Goal: Information Seeking & Learning: Learn about a topic

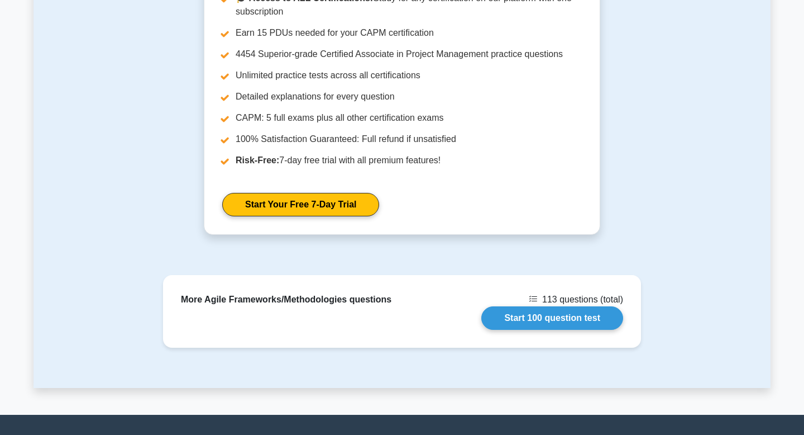
scroll to position [1153, 0]
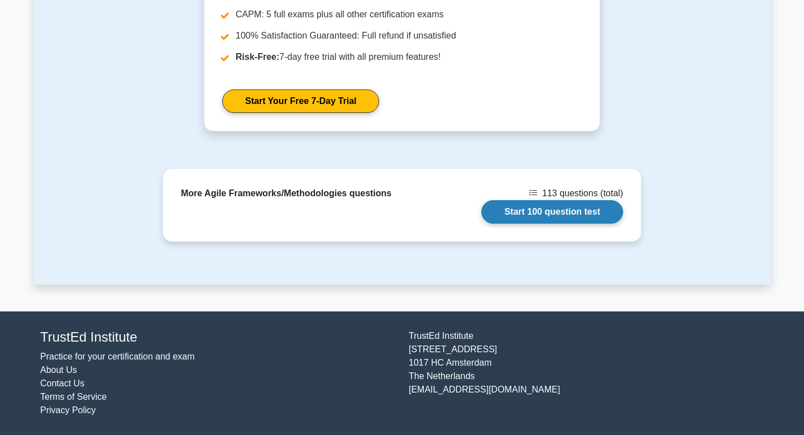
click at [509, 214] on link "Start 100 question test" at bounding box center [552, 211] width 142 height 23
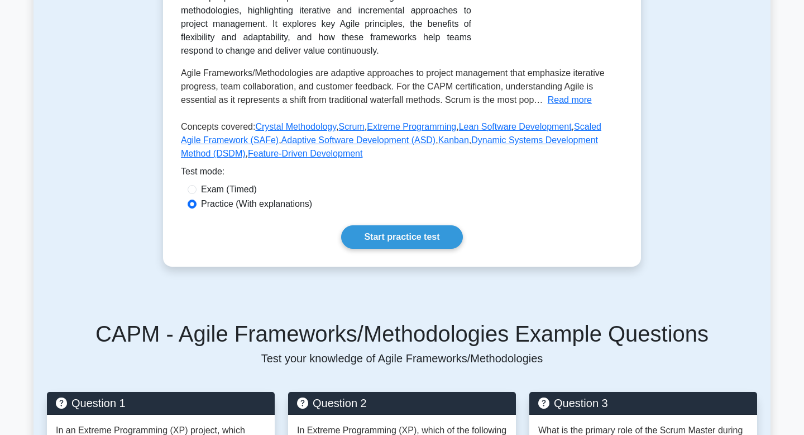
scroll to position [209, 0]
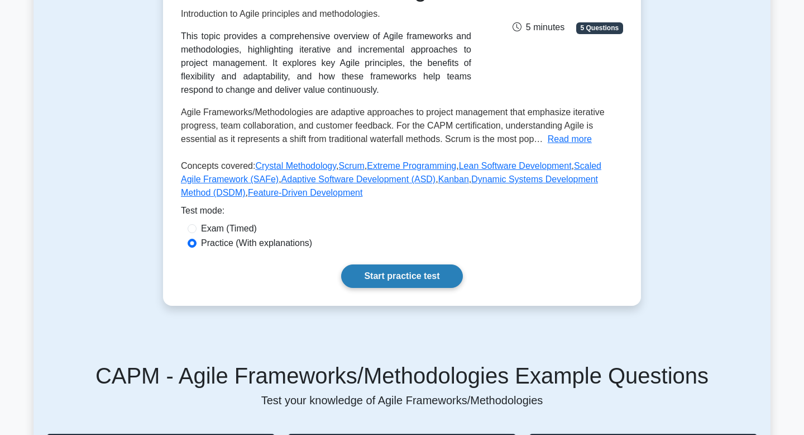
click at [399, 278] on link "Start practice test" at bounding box center [401, 275] width 121 height 23
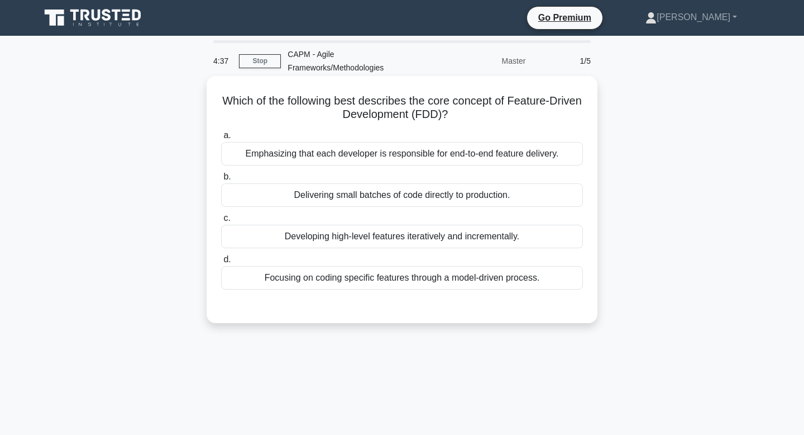
click at [457, 242] on div "Developing high-level features iteratively and incrementally." at bounding box center [402, 236] width 362 height 23
click at [221, 222] on input "c. Developing high-level features iteratively and incrementally." at bounding box center [221, 217] width 0 height 7
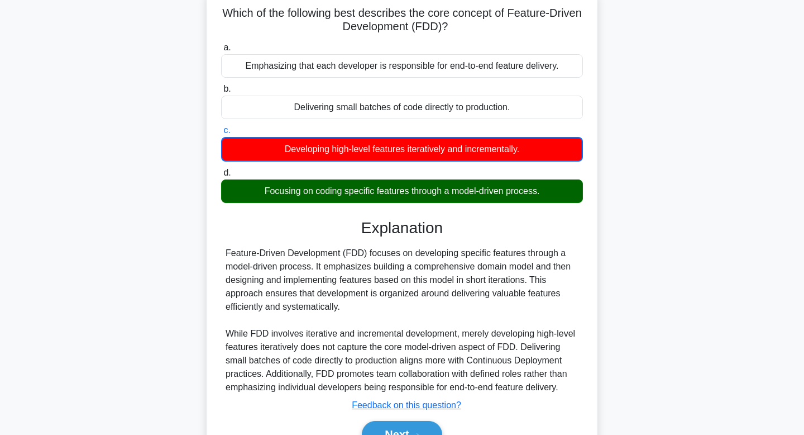
scroll to position [169, 0]
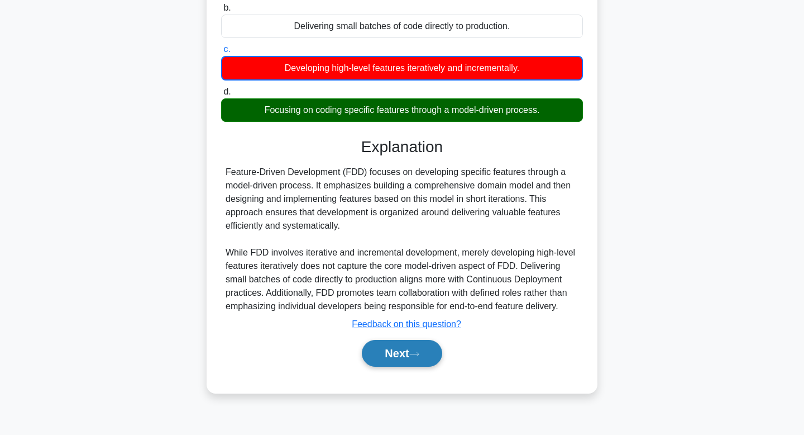
click at [404, 352] on button "Next" at bounding box center [402, 353] width 80 height 27
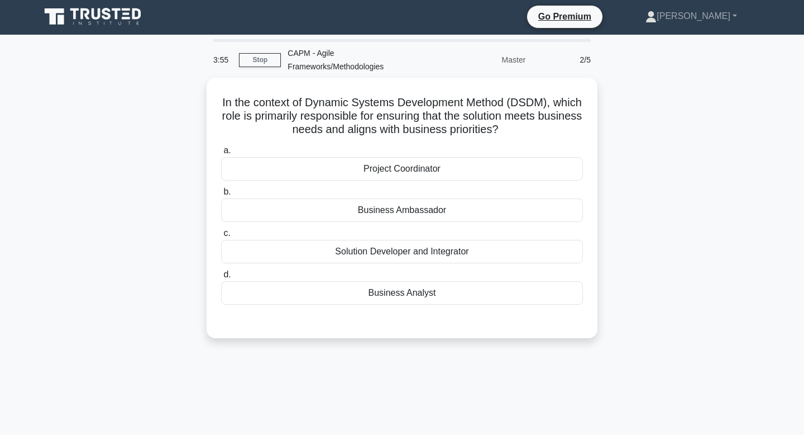
scroll to position [0, 0]
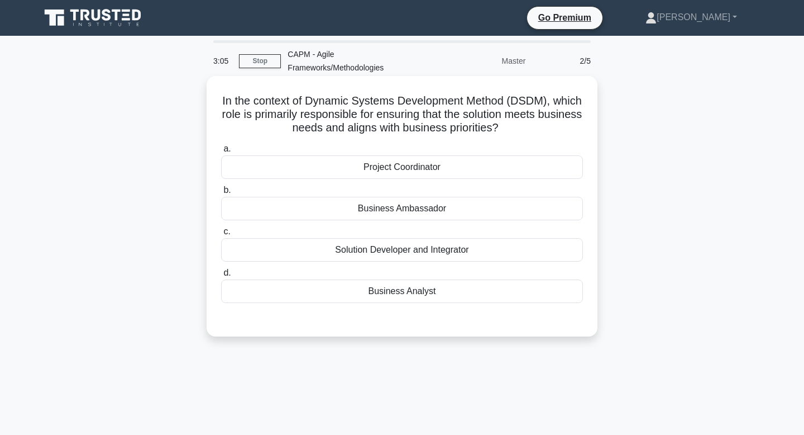
click at [431, 290] on div "Business Analyst" at bounding box center [402, 290] width 362 height 23
click at [221, 276] on input "d. Business Analyst" at bounding box center [221, 272] width 0 height 7
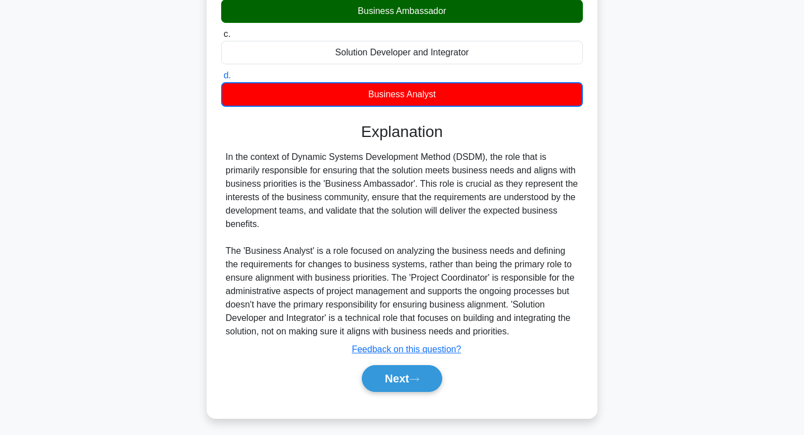
scroll to position [202, 0]
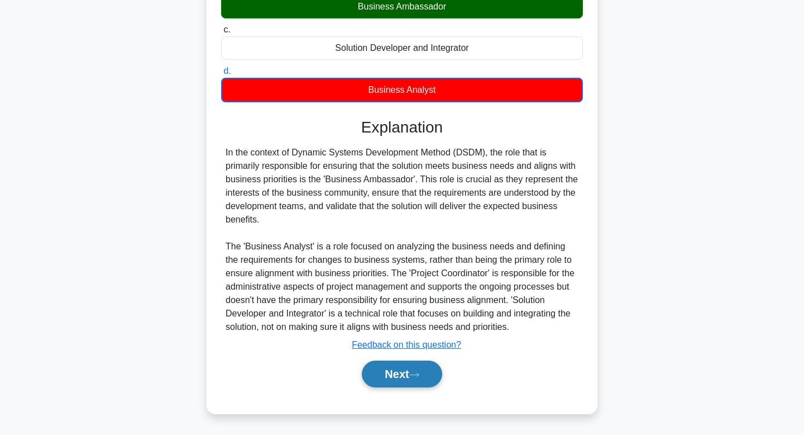
click at [387, 376] on button "Next" at bounding box center [402, 373] width 80 height 27
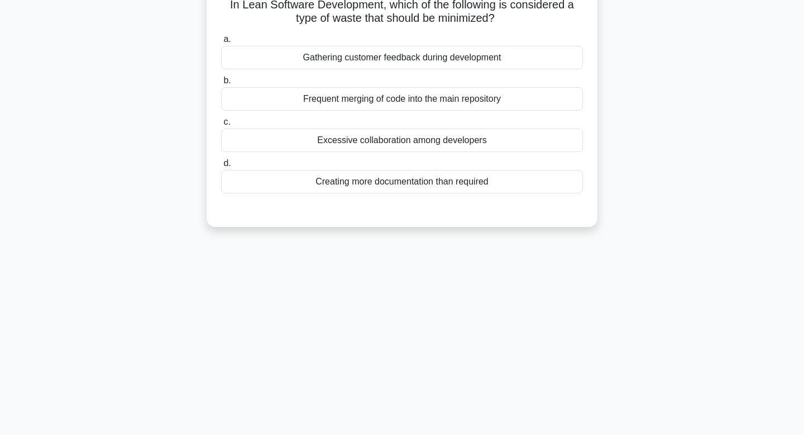
scroll to position [0, 0]
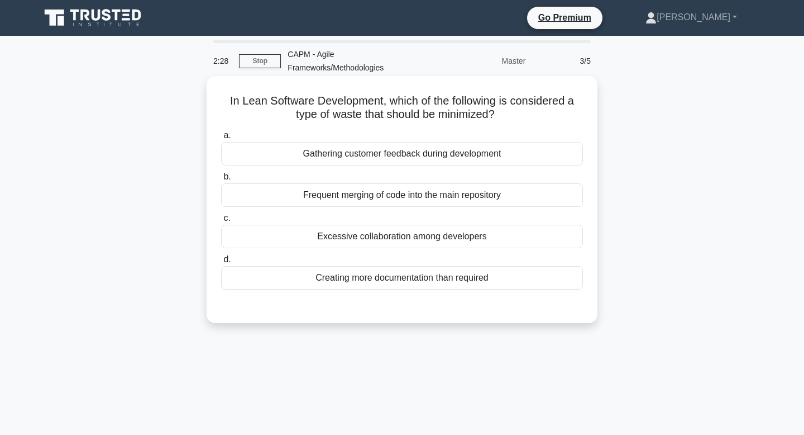
click at [409, 282] on div "Creating more documentation than required" at bounding box center [402, 277] width 362 height 23
click at [221, 263] on input "d. Creating more documentation than required" at bounding box center [221, 259] width 0 height 7
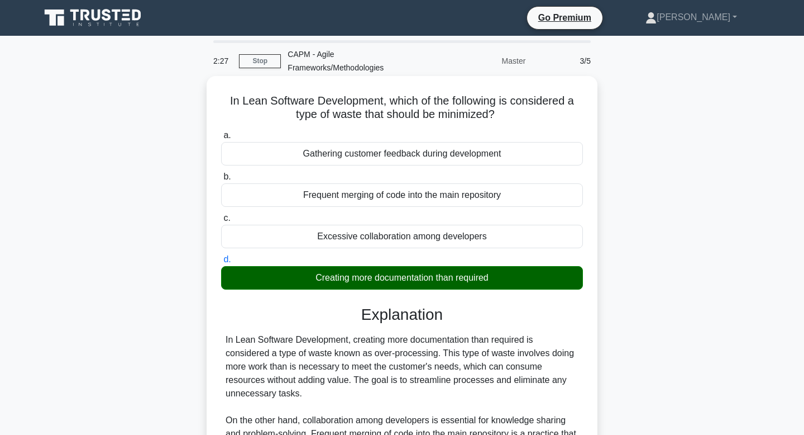
scroll to position [169, 0]
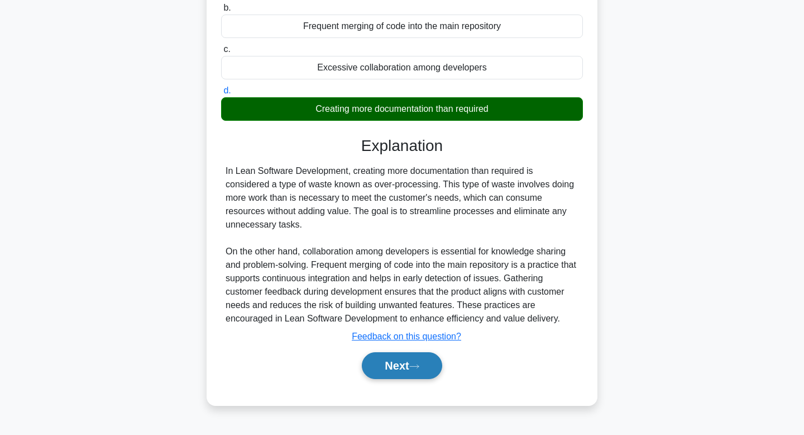
click at [388, 366] on button "Next" at bounding box center [402, 365] width 80 height 27
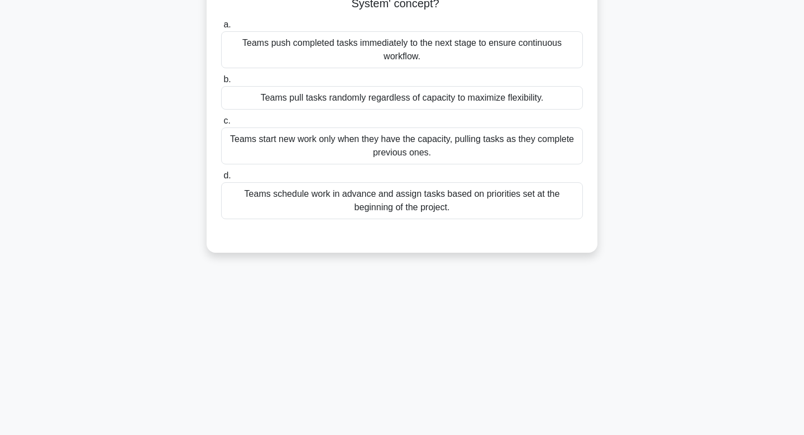
scroll to position [0, 0]
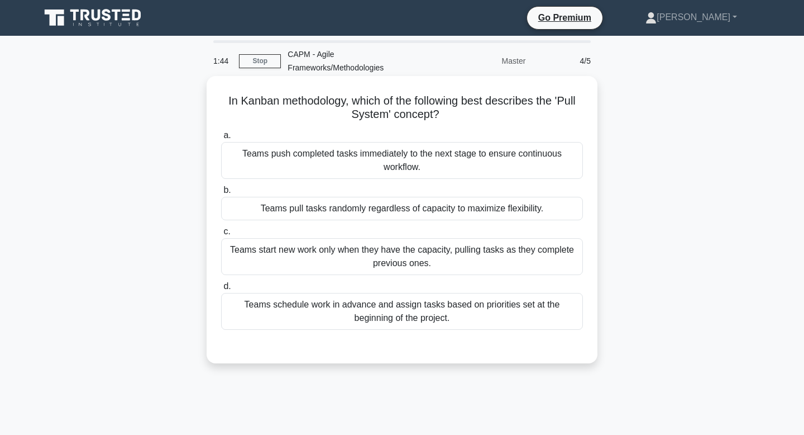
click at [402, 252] on div "Teams start new work only when they have the capacity, pulling tasks as they co…" at bounding box center [402, 256] width 362 height 37
click at [221, 235] on input "c. Teams start new work only when they have the capacity, pulling tasks as they…" at bounding box center [221, 231] width 0 height 7
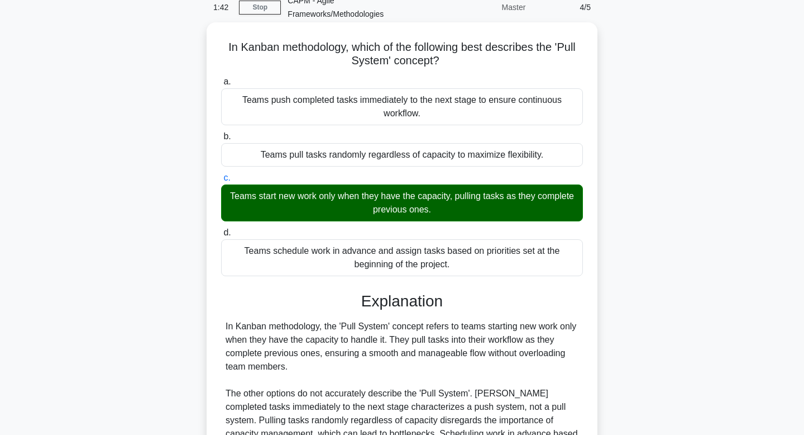
scroll to position [187, 0]
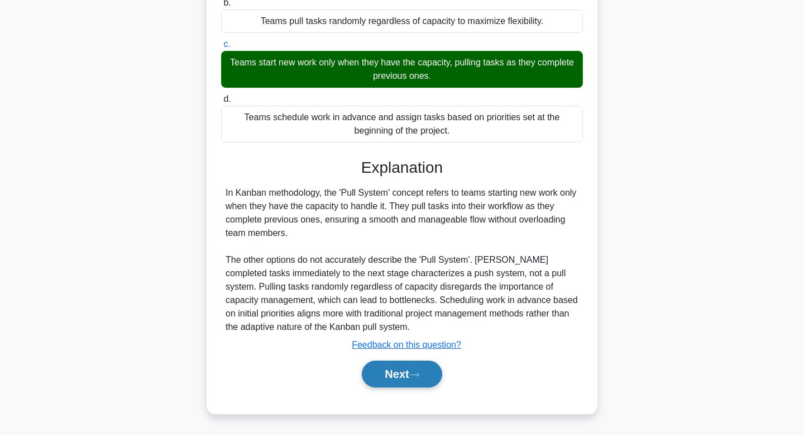
click at [410, 369] on button "Next" at bounding box center [402, 373] width 80 height 27
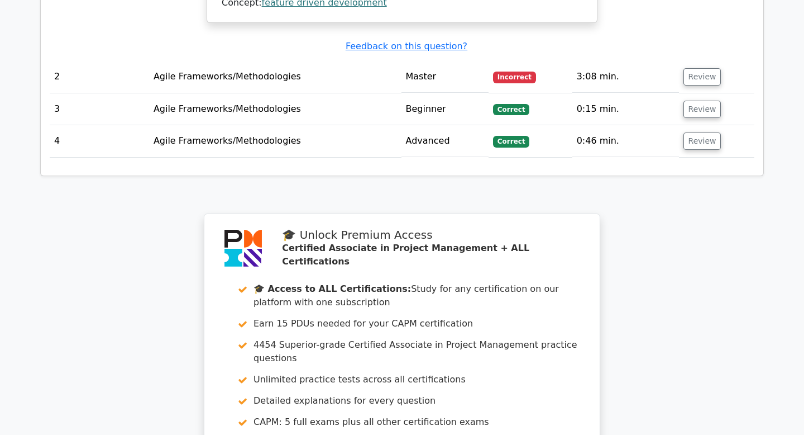
scroll to position [1672, 0]
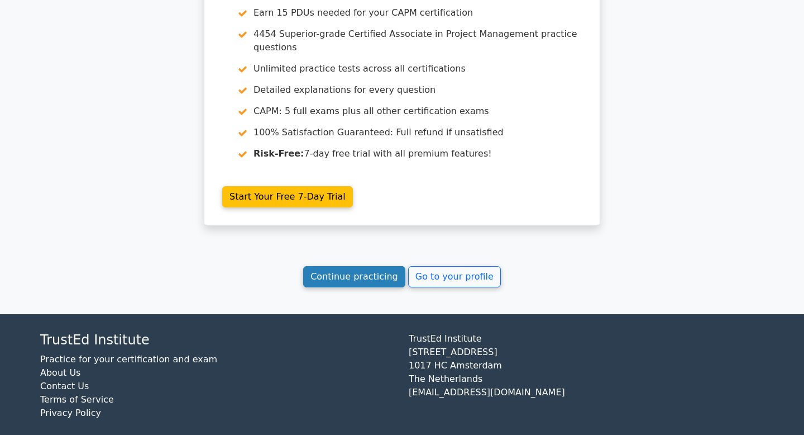
click at [350, 266] on link "Continue practicing" at bounding box center [354, 276] width 102 height 21
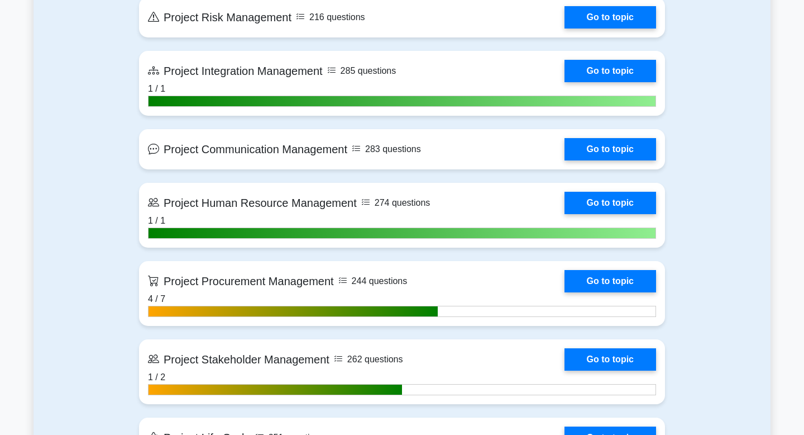
scroll to position [1185, 0]
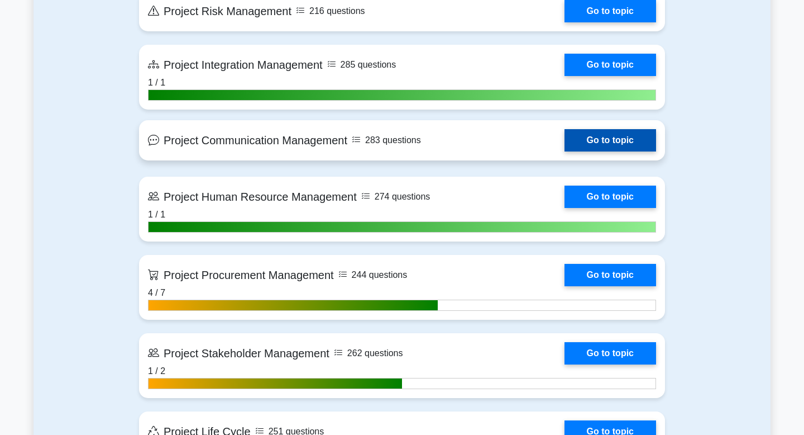
click at [565, 139] on link "Go to topic" at bounding box center [611, 140] width 92 height 22
